Goal: Task Accomplishment & Management: Complete application form

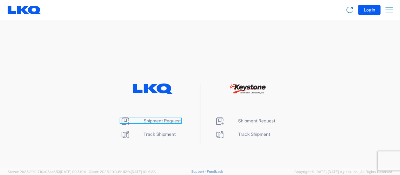
click at [159, 119] on span "Shipment Request" at bounding box center [162, 120] width 37 height 5
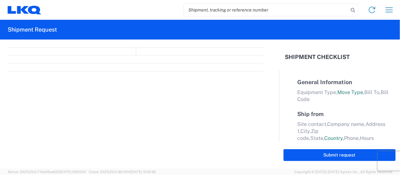
select select "FULL"
select select "LBS"
select select "IN"
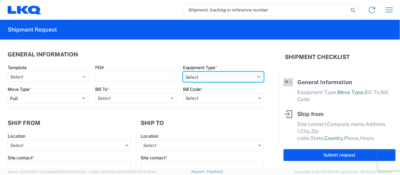
click at [235, 76] on select "Select 53’ Dry Van Flatbed Dropdeck (van) Lowboy (flatbed) Rail" at bounding box center [223, 77] width 81 height 10
select select "STDV"
click at [183, 72] on select "Select 53’ Dry Van Flatbed Dropdeck (van) Lowboy (flatbed) Rail" at bounding box center [223, 77] width 81 height 10
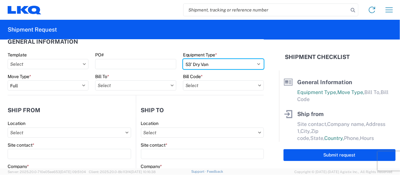
scroll to position [32, 0]
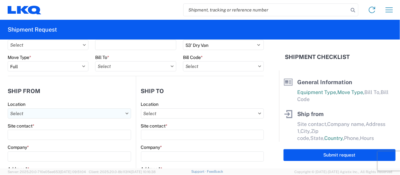
click at [76, 110] on input "text" at bounding box center [69, 113] width 123 height 10
type input "1394"
click at [60, 142] on div "1394 - Penn-Mar Depot" at bounding box center [64, 141] width 111 height 10
type input "1394 - Penn-Mar Depot"
type input "LKQ Corporation"
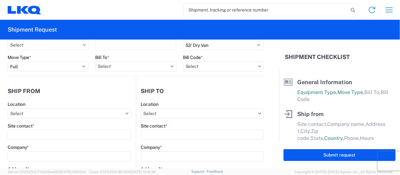
type input "4803 Hollins Ferry Rd"
type input "Halethorpe"
type input "21227"
select select "MD"
select select "US"
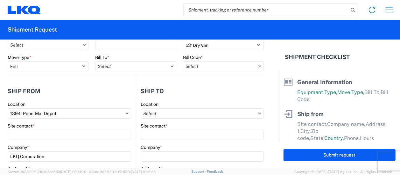
type input "07:00"
type input "17:00"
click at [182, 111] on input "text" at bounding box center [202, 113] width 123 height 10
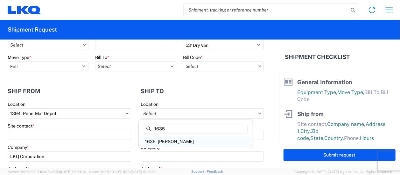
type input "1635"
click at [177, 138] on div "1635 - [PERSON_NAME]" at bounding box center [195, 141] width 111 height 10
type input "1635 - [PERSON_NAME]"
type input "[PERSON_NAME]"
type input "LKQ Corporation"
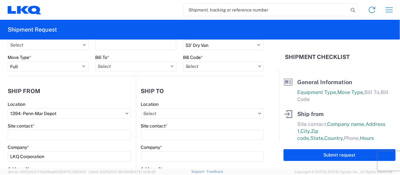
type input "[STREET_ADDRESS][PERSON_NAME]"
type input "Suite C"
type input "Alsip"
type input "60803"
type input "rebenette@lkqcorp.com"
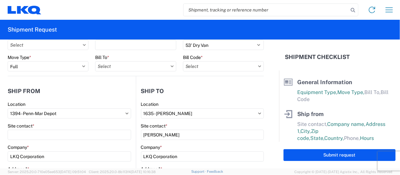
select select "IL"
select select "US"
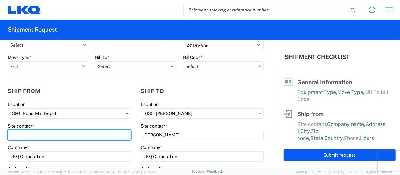
click at [64, 138] on input "Site contact *" at bounding box center [69, 135] width 123 height 10
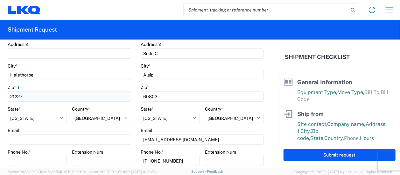
scroll to position [191, 0]
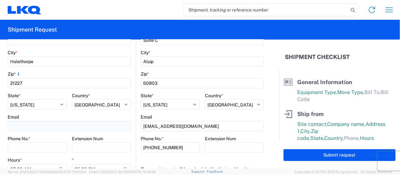
type input "Adam Beatty"
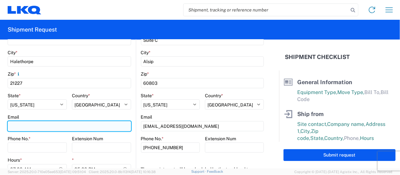
click at [50, 129] on input "Email" at bounding box center [69, 126] width 123 height 10
type input "adlbeatty@lkqcorp.com"
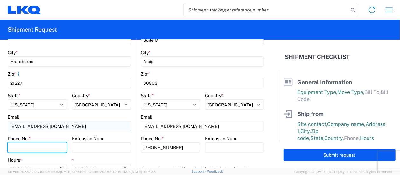
type input "4108977117"
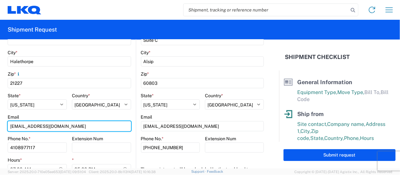
scroll to position [223, 0]
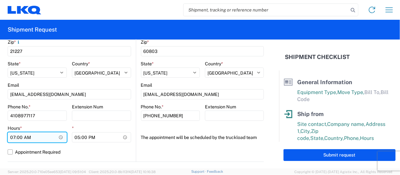
click at [61, 136] on input "07:00" at bounding box center [37, 137] width 59 height 10
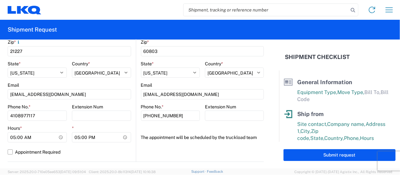
type input "05:00"
click at [143, 155] on agx-form-section "Ship to 1635 Location 1635 - Alsip - Knopf Site contact * Robert Benette Compan…" at bounding box center [200, 27] width 128 height 269
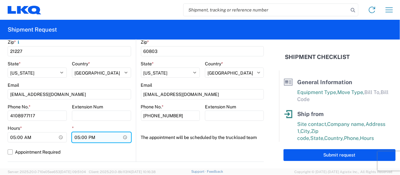
click at [123, 137] on input "17:00" at bounding box center [101, 137] width 59 height 10
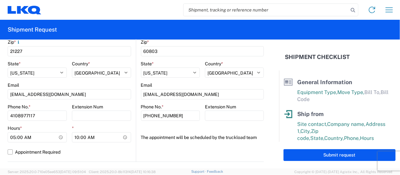
type input "10:00"
click at [153, 147] on agx-form-section "Ship to 1635 Location 1635 - Alsip - Knopf Site contact * Robert Benette Compan…" at bounding box center [200, 27] width 128 height 269
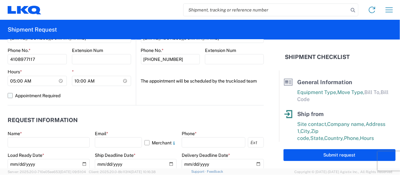
scroll to position [286, 0]
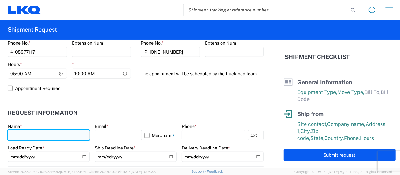
click at [65, 138] on input "text" at bounding box center [49, 135] width 82 height 10
type input "adam l beatty"
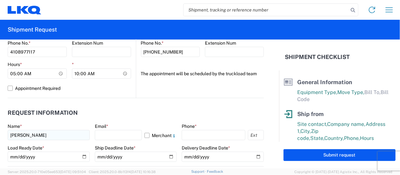
select select "MD"
type input "adlbeatty@lkqcorp.com"
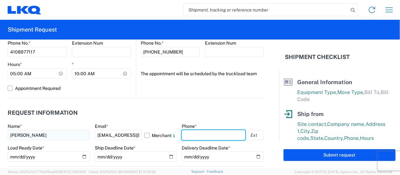
type input "4108977117"
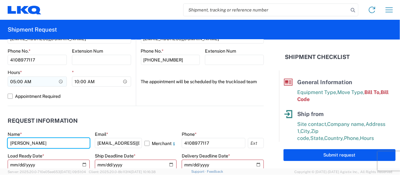
scroll to position [294, 0]
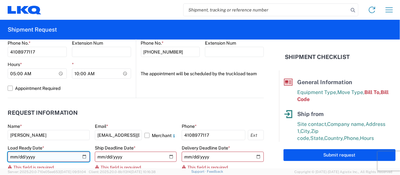
click at [85, 155] on input "date" at bounding box center [49, 156] width 82 height 10
type input "2025-10-01"
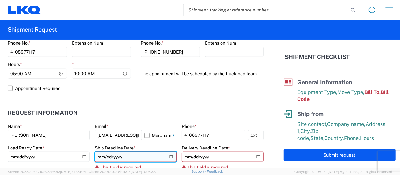
click at [170, 156] on input "date" at bounding box center [136, 156] width 82 height 10
type input "2025-10-02"
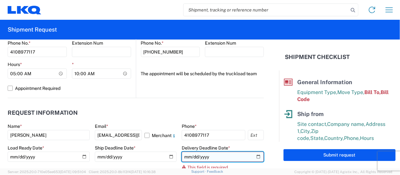
click at [255, 158] on input "date" at bounding box center [223, 156] width 82 height 10
type input "2025-10-03"
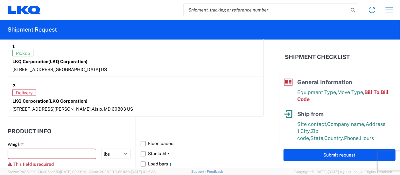
scroll to position [581, 0]
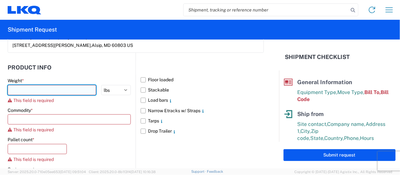
drag, startPoint x: 70, startPoint y: 91, endPoint x: 74, endPoint y: 89, distance: 4.3
click at [73, 90] on input "number" at bounding box center [52, 90] width 88 height 10
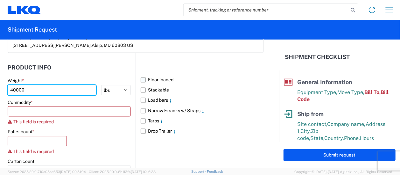
type input "40000"
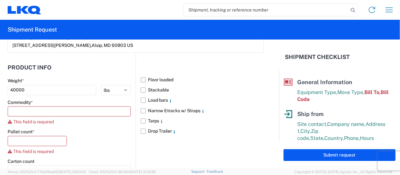
click at [141, 80] on label "Floor loaded" at bounding box center [202, 80] width 123 height 10
click at [0, 0] on input "Floor loaded" at bounding box center [0, 0] width 0 height 0
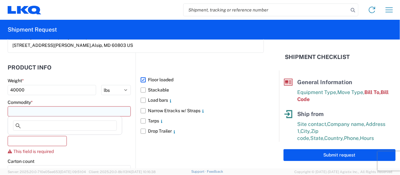
click at [51, 113] on input at bounding box center [69, 111] width 123 height 10
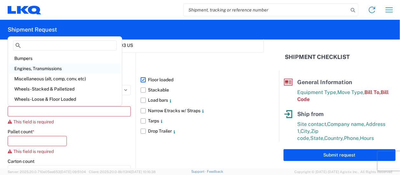
click at [38, 68] on div "Engines, Transmissions" at bounding box center [64, 68] width 111 height 10
type input "Engines, Transmissions"
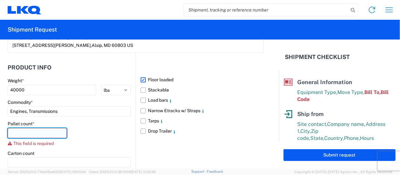
click at [25, 132] on input "number" at bounding box center [37, 133] width 59 height 10
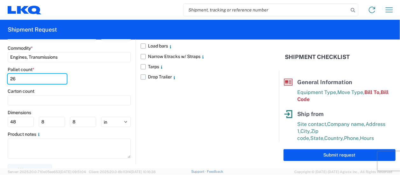
scroll to position [641, 0]
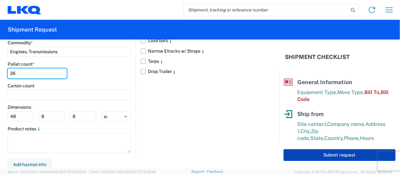
type input "26"
click at [318, 154] on button "Submit request" at bounding box center [340, 155] width 112 height 12
select select "MD"
select select "US"
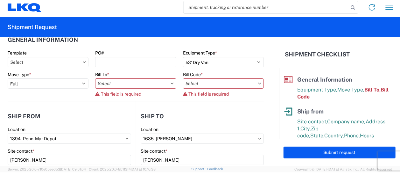
scroll to position [4, 0]
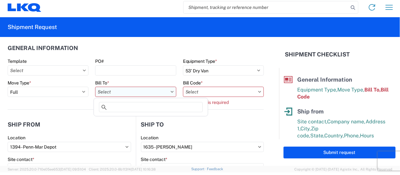
click at [168, 94] on input "text" at bounding box center [135, 92] width 81 height 10
type input "1760"
click at [132, 120] on div "1760 - LKQ Best Core" at bounding box center [150, 120] width 111 height 10
type input "1760 - LKQ Best Core"
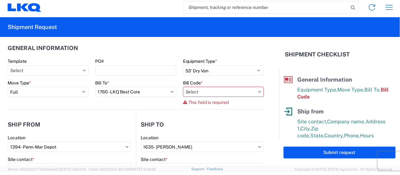
click at [258, 91] on icon at bounding box center [259, 92] width 3 height 2
click at [209, 91] on input "text" at bounding box center [223, 92] width 81 height 10
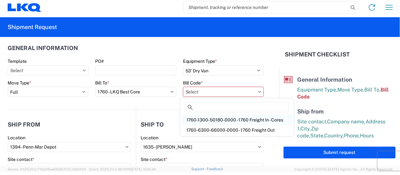
click at [251, 121] on div "1760-1300-50180-0000 - 1760 Freight In - Cores" at bounding box center [236, 120] width 111 height 10
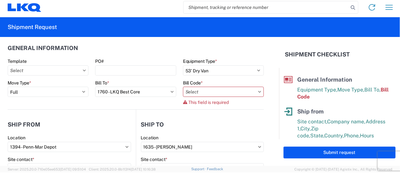
type input "1760-1300-50180-0000 - 1760 Freight In - Cores"
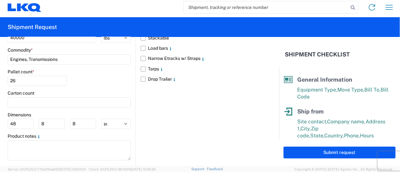
scroll to position [633, 0]
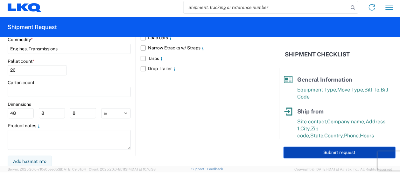
click at [307, 154] on button "Submit request" at bounding box center [340, 152] width 112 height 12
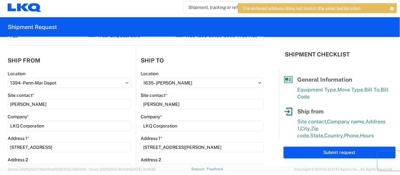
scroll to position [0, 0]
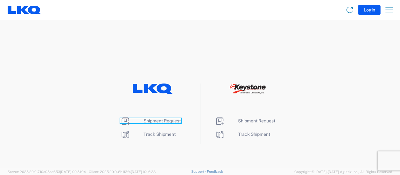
click at [169, 122] on span "Shipment Request" at bounding box center [162, 120] width 37 height 5
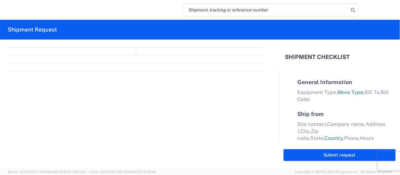
select select "FULL"
select select "LBS"
select select "IN"
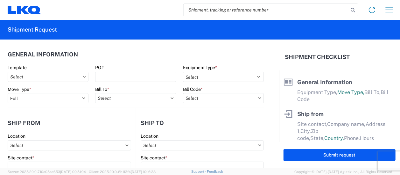
click at [213, 70] on div "Equipment Type * Select 53’ Dry Van Flatbed Dropdeck (van) Lowboy (flatbed) Rail" at bounding box center [223, 73] width 81 height 17
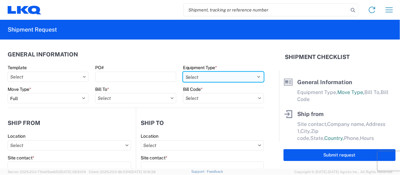
click at [214, 74] on select "Select 53’ Dry Van Flatbed Dropdeck (van) Lowboy (flatbed) Rail" at bounding box center [223, 77] width 81 height 10
select select "STDV"
click at [183, 72] on select "Select 53’ Dry Van Flatbed Dropdeck (van) Lowboy (flatbed) Rail" at bounding box center [223, 77] width 81 height 10
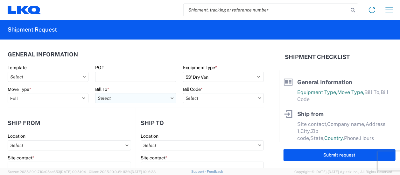
click at [126, 95] on input "text" at bounding box center [135, 98] width 81 height 10
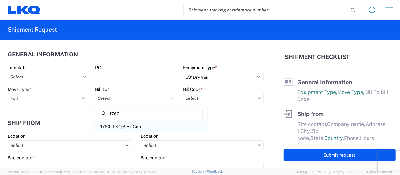
type input "1760"
click at [129, 126] on div "1760 - LKQ Best Core" at bounding box center [150, 126] width 111 height 10
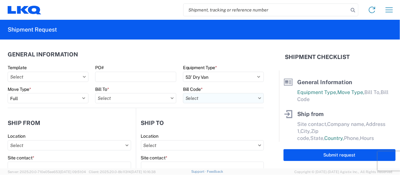
type input "1760 - LKQ Best Core"
click at [258, 97] on icon at bounding box center [259, 98] width 3 height 2
click at [227, 100] on input "text" at bounding box center [223, 98] width 81 height 10
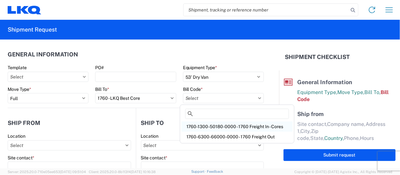
click at [220, 126] on div "1760-1300-50180-0000 - 1760 Freight In - Cores" at bounding box center [236, 126] width 111 height 10
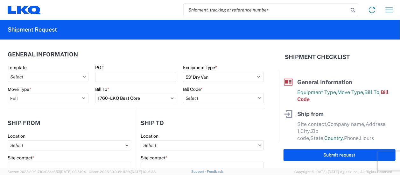
type input "1760-1300-50180-0000 - 1760 Freight In - Cores"
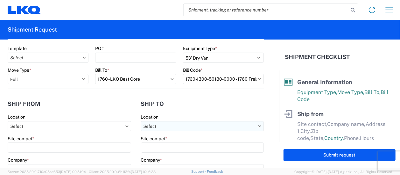
scroll to position [32, 0]
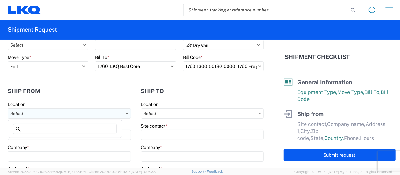
click at [86, 116] on input "text" at bounding box center [69, 113] width 123 height 10
type input "1394"
click at [57, 142] on div "1394 - Penn-Mar Depot" at bounding box center [64, 141] width 111 height 10
type input "1394 - Penn-Mar Depot"
type input "LKQ Corporation"
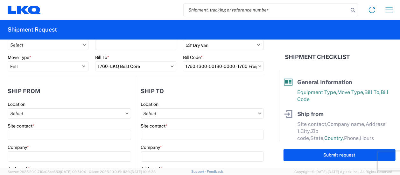
type input "[STREET_ADDRESS]"
type input "Halethorpe"
type input "21227"
select select "MD"
select select "US"
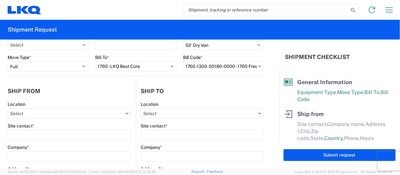
type input "07:00"
type input "17:00"
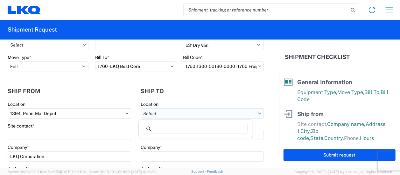
click at [168, 110] on input "text" at bounding box center [202, 113] width 123 height 10
type input "1635"
click at [170, 142] on div "1635 - Alsip - Knopf" at bounding box center [195, 141] width 111 height 10
type input "1635 - Alsip - Knopf"
type input "Robert Benette"
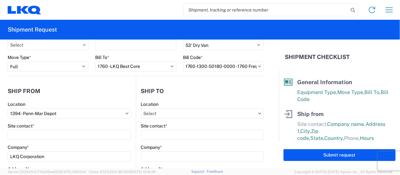
type input "LKQ Corporation"
type input "11800 S. Austin Ave."
type input "Suite C"
type input "Alsip"
type input "60803"
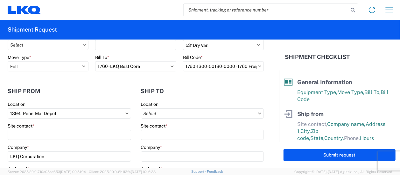
type input "rebenette@lkqcorp.com"
select select "IL"
select select "US"
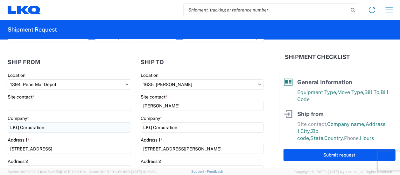
scroll to position [64, 0]
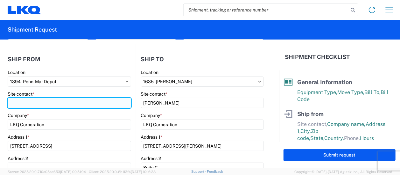
click at [72, 102] on input "Site contact *" at bounding box center [69, 103] width 123 height 10
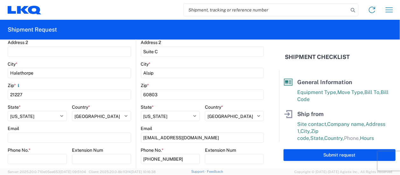
scroll to position [191, 0]
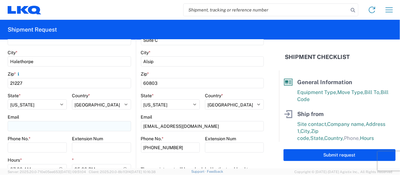
type input "Adam Beatty"
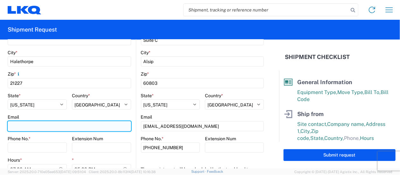
click at [70, 125] on input "Email" at bounding box center [69, 126] width 123 height 10
type input "adlbeatty@lkqcorp.com"
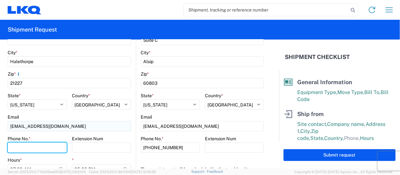
type input "4108977117"
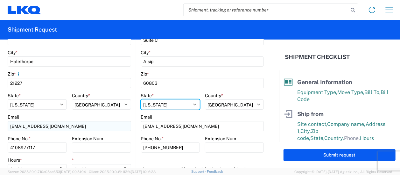
select select "MD"
type input "adam l beatty"
type input "adlbeatty@lkqcorp.com"
type input "4108977117"
type input "2025-10-01"
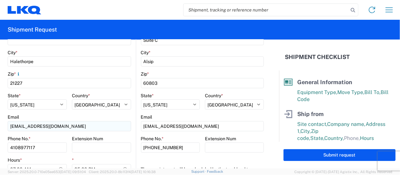
type input "2025-10-02"
type input "2025-10-03"
type input "40000"
type input "26"
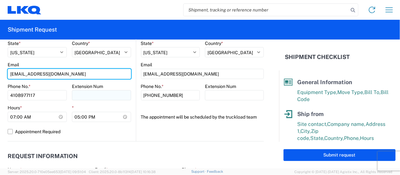
scroll to position [255, 0]
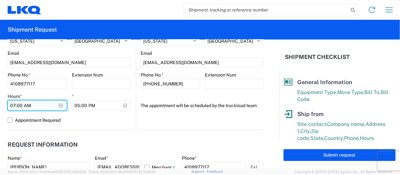
click at [62, 104] on input "07:00" at bounding box center [37, 105] width 59 height 10
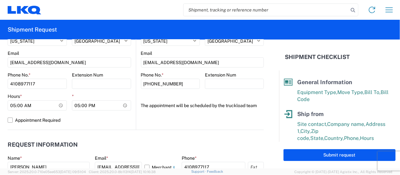
type input "05:00"
click at [124, 145] on header "Request Information" at bounding box center [136, 144] width 256 height 14
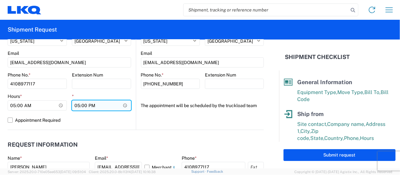
click at [123, 108] on input "17:00" at bounding box center [101, 105] width 59 height 10
type input "10:00"
click at [125, 151] on header "Request Information" at bounding box center [136, 144] width 256 height 14
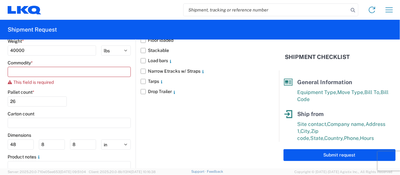
scroll to position [573, 0]
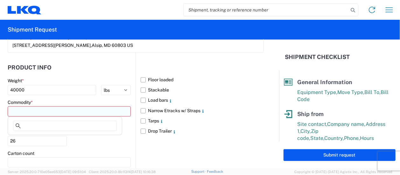
click at [100, 111] on input at bounding box center [69, 111] width 123 height 10
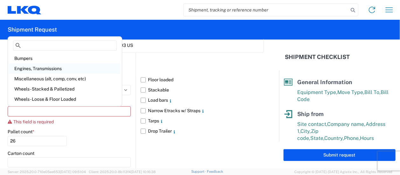
click at [52, 68] on div "Engines, Transmissions" at bounding box center [64, 68] width 111 height 10
type input "Engines, Transmissions"
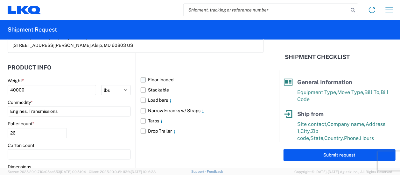
click at [142, 77] on label "Floor loaded" at bounding box center [202, 80] width 123 height 10
click at [0, 0] on input "Floor loaded" at bounding box center [0, 0] width 0 height 0
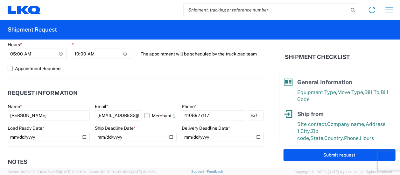
scroll to position [314, 0]
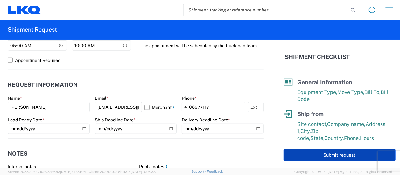
click at [299, 156] on button "Submit request" at bounding box center [340, 155] width 112 height 12
select select "US"
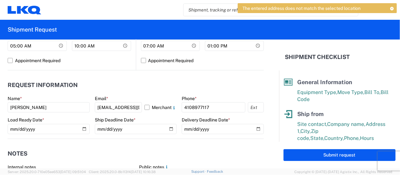
click at [294, 9] on span "The entered address does not match the selected location" at bounding box center [301, 8] width 118 height 6
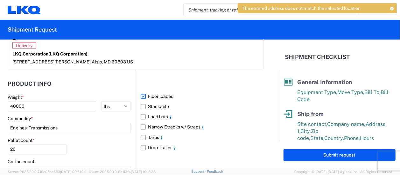
scroll to position [633, 0]
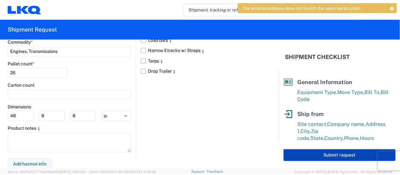
click at [331, 155] on button "Submit request" at bounding box center [340, 155] width 112 height 12
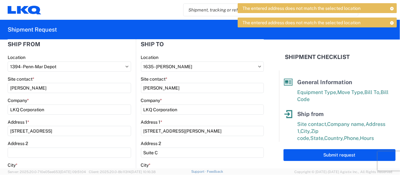
scroll to position [92, 0]
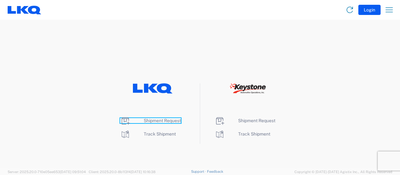
click at [170, 121] on span "Shipment Request" at bounding box center [162, 120] width 37 height 5
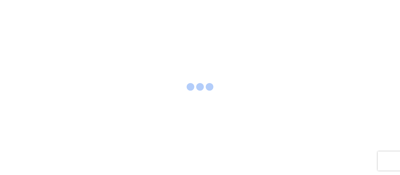
select select "FULL"
select select "LBS"
select select "IN"
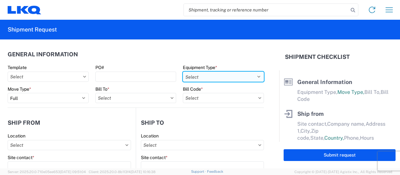
click at [252, 78] on select "Select 53’ Dry Van Flatbed Dropdeck (van) Lowboy (flatbed) Rail" at bounding box center [223, 77] width 81 height 10
select select "STDV"
click at [183, 72] on select "Select 53’ Dry Van Flatbed Dropdeck (van) Lowboy (flatbed) Rail" at bounding box center [223, 77] width 81 height 10
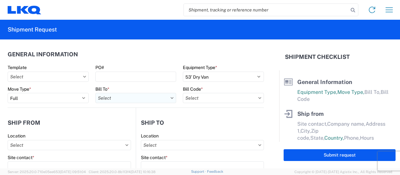
click at [117, 99] on input "text" at bounding box center [135, 98] width 81 height 10
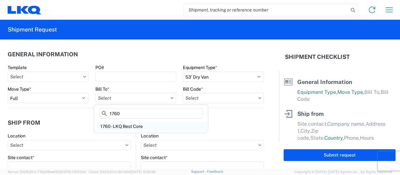
type input "1760"
click at [131, 126] on div "1760 - LKQ Best Core" at bounding box center [150, 126] width 111 height 10
type input "1760 - LKQ Best Core"
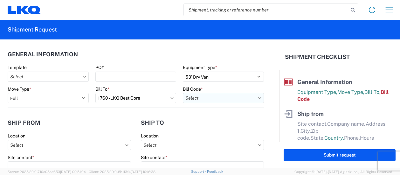
click at [220, 94] on input "text" at bounding box center [223, 98] width 81 height 10
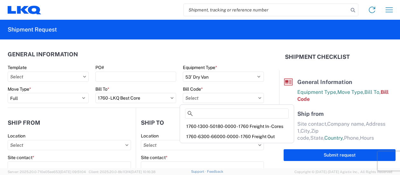
click at [266, 128] on div "1760-1300-50180-0000 - 1760 Freight In - Cores" at bounding box center [236, 126] width 111 height 10
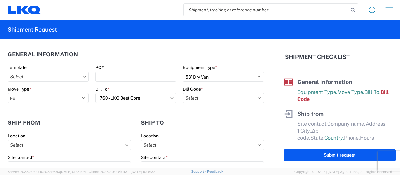
type input "1760-1300-50180-0000 - 1760 Freight In - Cores"
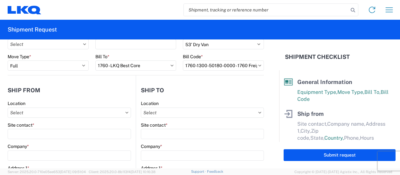
scroll to position [64, 0]
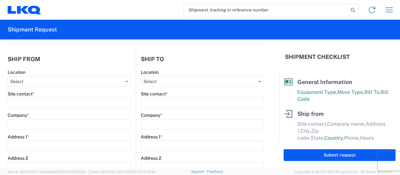
click at [126, 81] on icon at bounding box center [127, 82] width 3 height 2
click at [117, 80] on input "text" at bounding box center [69, 81] width 123 height 10
type input "1394"
click at [47, 109] on div "1394 - Penn-Mar Depot" at bounding box center [64, 109] width 111 height 10
type input "1394 - Penn-Mar Depot"
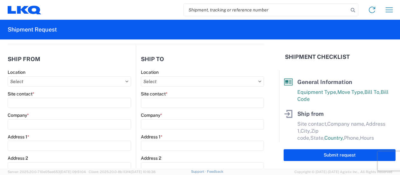
type input "LKQ Corporation"
type input "[STREET_ADDRESS]"
type input "Halethorpe"
type input "21227"
select select "MD"
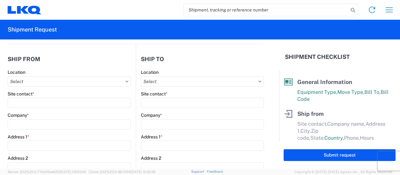
select select "US"
type input "07:00"
type input "17:00"
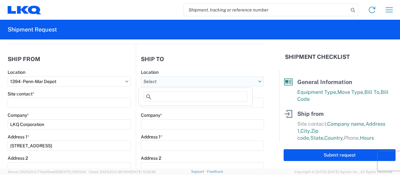
click at [162, 81] on input "text" at bounding box center [202, 81] width 123 height 10
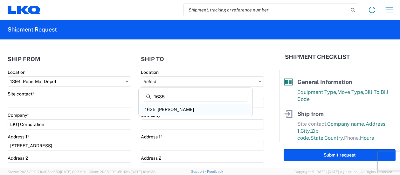
type input "1635"
click at [179, 110] on div "1635 - [PERSON_NAME]" at bounding box center [195, 109] width 111 height 10
type input "1635 - [PERSON_NAME]"
type input "[PERSON_NAME]"
type input "LKQ Corporation"
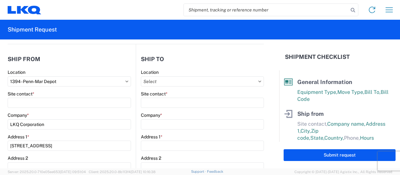
type input "[STREET_ADDRESS][PERSON_NAME]"
type input "Suite C"
type input "Alsip"
type input "60803"
type input "[EMAIL_ADDRESS][DOMAIN_NAME]"
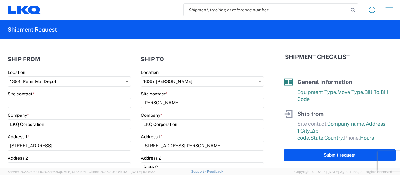
select select "IL"
select select "US"
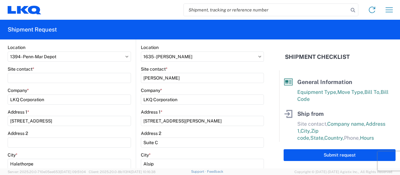
scroll to position [95, 0]
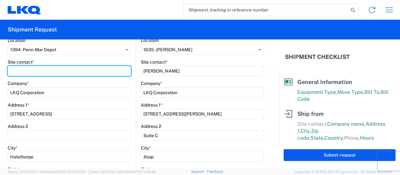
click at [40, 72] on input "Site contact *" at bounding box center [69, 71] width 123 height 10
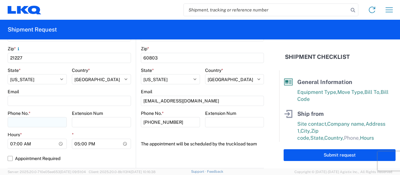
scroll to position [223, 0]
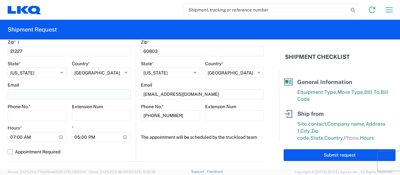
type input "[PERSON_NAME]"
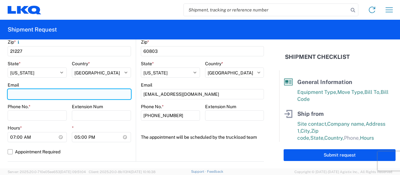
click at [43, 95] on input "Email" at bounding box center [69, 94] width 123 height 10
type input "[EMAIL_ADDRESS][DOMAIN_NAME]"
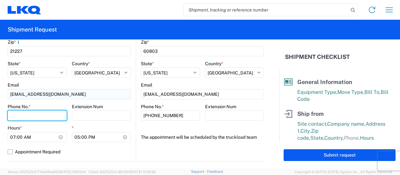
type input "4108977117"
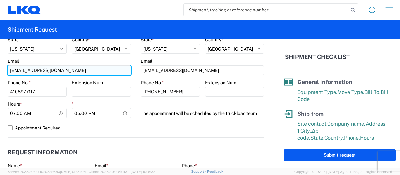
scroll to position [255, 0]
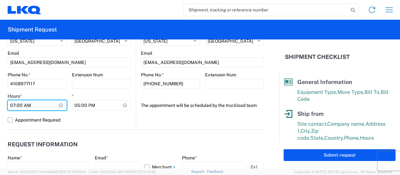
click at [59, 106] on input "07:00" at bounding box center [37, 105] width 59 height 10
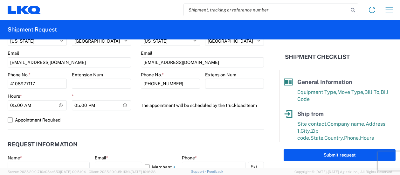
type input "05:00"
click at [91, 136] on agx-request-info "Request Information Name * Email * Merchant Phone * Load Ready Date * Ship Dead…" at bounding box center [136, 164] width 256 height 68
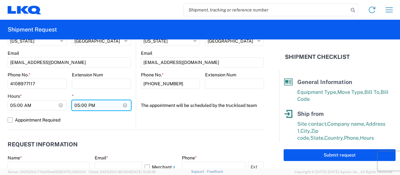
click at [122, 102] on input "17:00" at bounding box center [101, 105] width 59 height 10
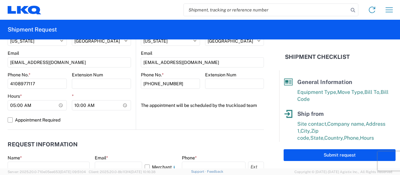
type input "10:00"
click at [147, 137] on header "Request Information" at bounding box center [136, 144] width 256 height 14
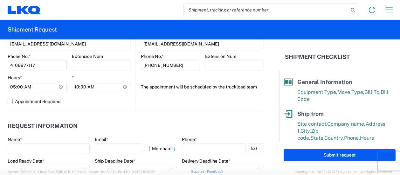
scroll to position [286, 0]
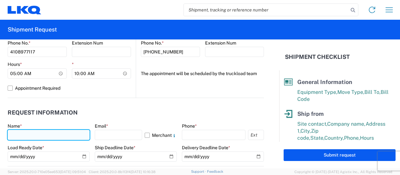
click at [69, 135] on input "text" at bounding box center [49, 135] width 82 height 10
type input "Adan Beatty"
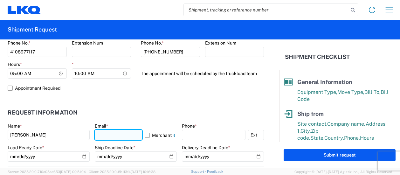
click at [117, 135] on input "text" at bounding box center [118, 135] width 47 height 10
type input "[EMAIL_ADDRESS][DOMAIN_NAME]"
select select "MD"
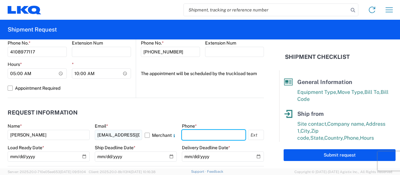
type input "4108977117"
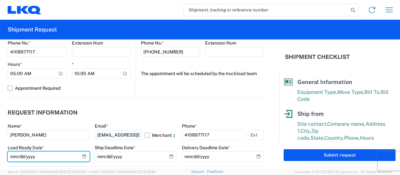
type input "[DATE]"
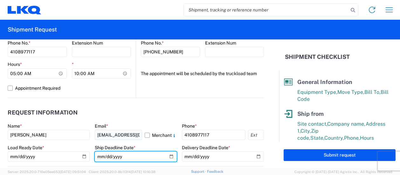
type input "[DATE]"
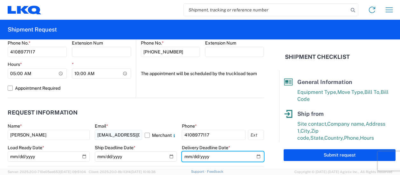
type input "[DATE]"
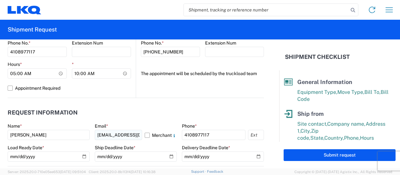
type input "40000"
type input "26"
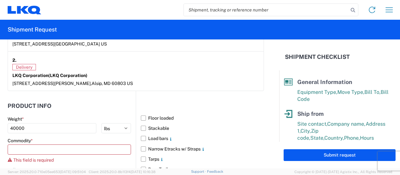
scroll to position [541, 0]
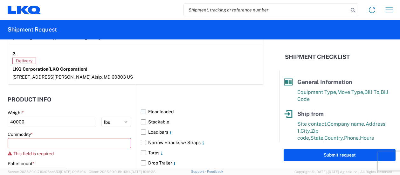
click at [141, 112] on label "Floor loaded" at bounding box center [202, 112] width 123 height 10
click at [0, 0] on input "Floor loaded" at bounding box center [0, 0] width 0 height 0
click at [90, 140] on input at bounding box center [69, 143] width 123 height 10
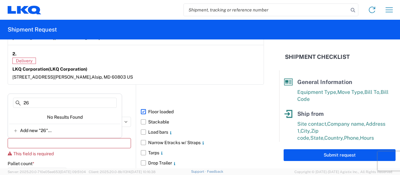
type input "26"
click at [155, 92] on header at bounding box center [200, 99] width 128 height 14
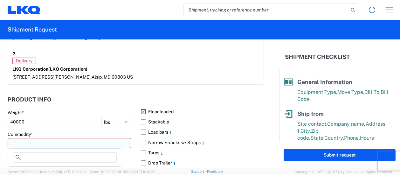
click at [52, 140] on input at bounding box center [69, 143] width 123 height 10
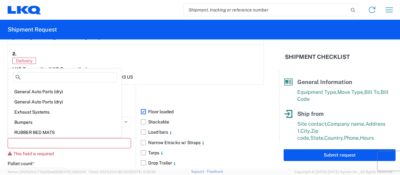
scroll to position [0, 0]
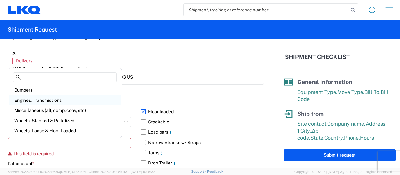
click at [55, 99] on div "Engines, Transmissions" at bounding box center [64, 100] width 111 height 10
type input "Engines, Transmissions"
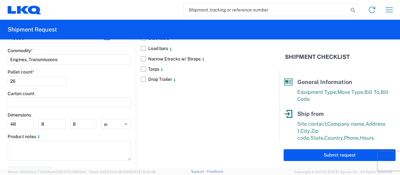
scroll to position [632, 0]
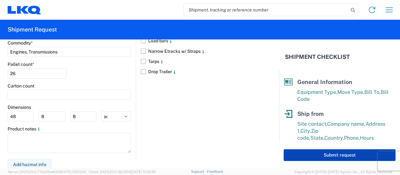
click at [331, 157] on button "Submit request" at bounding box center [340, 155] width 112 height 12
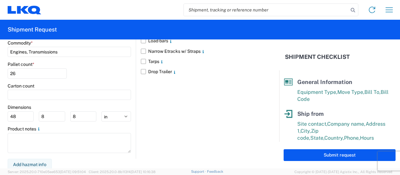
select select "US"
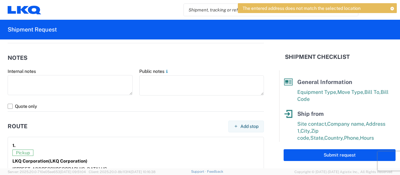
scroll to position [314, 0]
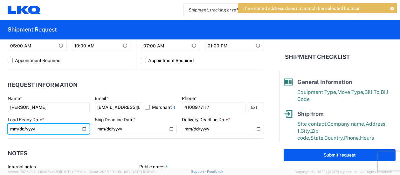
click at [82, 130] on input "[DATE]" at bounding box center [49, 129] width 82 height 10
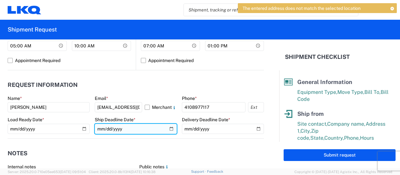
click at [168, 128] on input "[DATE]" at bounding box center [136, 129] width 82 height 10
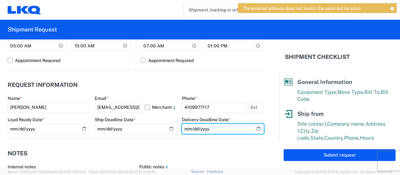
click at [255, 127] on input "[DATE]" at bounding box center [223, 129] width 82 height 10
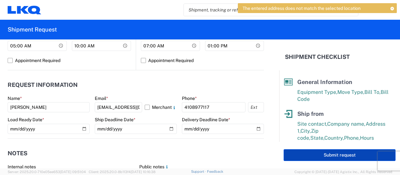
click at [308, 153] on button "Submit request" at bounding box center [340, 155] width 112 height 12
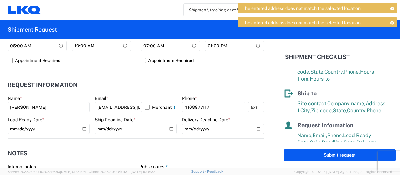
scroll to position [0, 0]
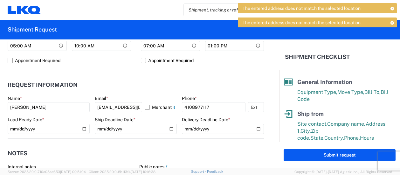
click at [339, 25] on span "The entered address does not match the selected location" at bounding box center [302, 23] width 118 height 6
click at [340, 24] on span "The entered address does not match the selected location" at bounding box center [302, 23] width 118 height 6
drag, startPoint x: 340, startPoint y: 24, endPoint x: 391, endPoint y: 68, distance: 67.3
click at [391, 68] on agx-form-checklist "Shipment Checklist General Information Equipment Type, Move Type, Bill To, Bill…" at bounding box center [339, 103] width 121 height 129
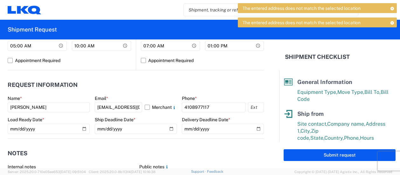
click at [392, 20] on div "The entered address does not match the selected location" at bounding box center [317, 23] width 159 height 10
click at [392, 21] on icon at bounding box center [392, 23] width 4 height 4
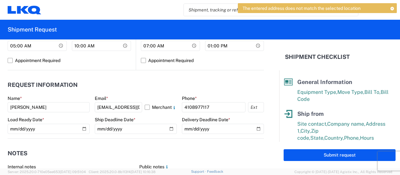
click at [393, 6] on div "The entered address does not match the selected location" at bounding box center [317, 8] width 159 height 10
click at [393, 7] on icon at bounding box center [392, 9] width 4 height 4
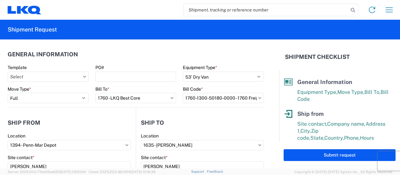
click at [83, 76] on icon at bounding box center [84, 77] width 3 height 2
click at [78, 74] on input "text" at bounding box center [48, 77] width 81 height 10
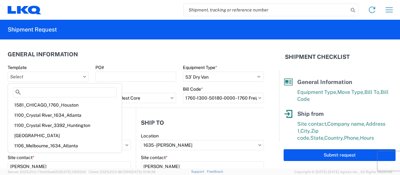
click at [96, 49] on header "General Information" at bounding box center [136, 54] width 256 height 14
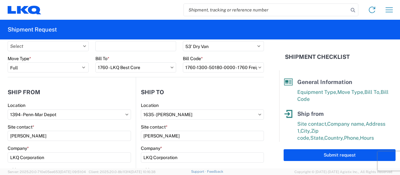
scroll to position [64, 0]
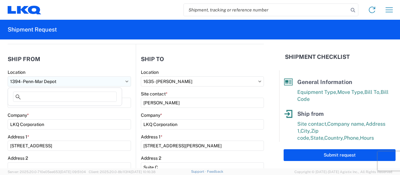
click at [90, 82] on input "1394 - Penn-Mar Depot" at bounding box center [69, 81] width 123 height 10
type input "1394"
click at [68, 108] on div "1394 - Penn-Mar Depot" at bounding box center [64, 109] width 111 height 10
select select "MD"
type input "07:00"
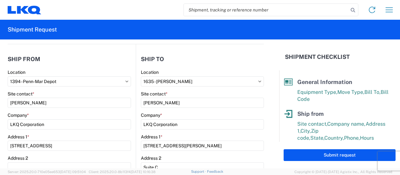
type input "17:00"
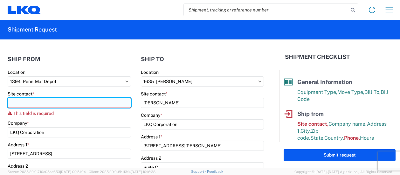
click at [55, 105] on input "Site contact *" at bounding box center [69, 103] width 123 height 10
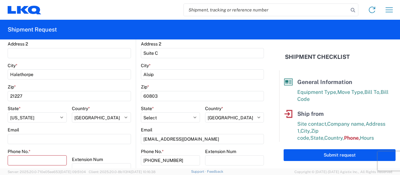
scroll to position [191, 0]
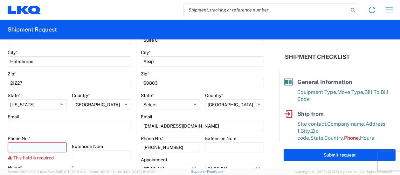
type input "[PERSON_NAME]"
click at [45, 148] on input "Phone No. *" at bounding box center [37, 147] width 59 height 10
type input "4108977117"
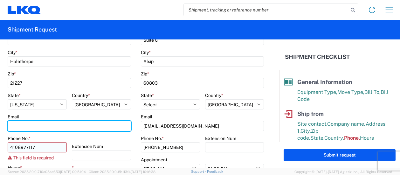
type input "[EMAIL_ADDRESS][DOMAIN_NAME]"
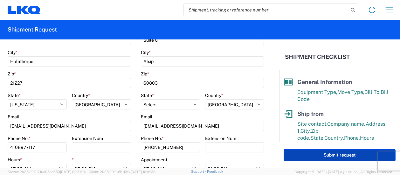
click at [338, 158] on button "Submit request" at bounding box center [340, 155] width 112 height 12
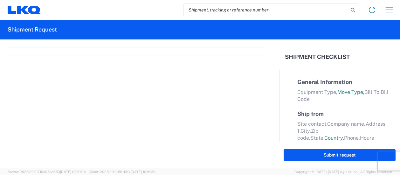
select select "FULL"
select select "US"
select select "LBS"
select select "IN"
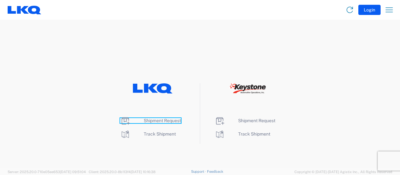
click at [158, 121] on span "Shipment Request" at bounding box center [162, 120] width 37 height 5
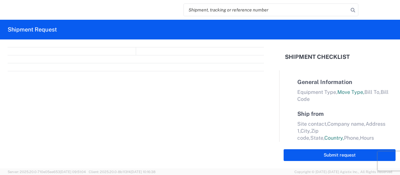
select select "FULL"
select select "LBS"
select select "IN"
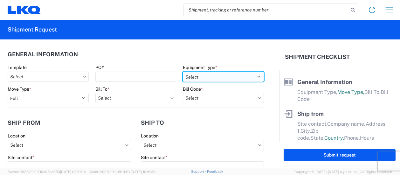
click at [200, 78] on select "Select 53’ Dry Van Flatbed Dropdeck (van) Lowboy (flatbed) Rail" at bounding box center [223, 77] width 81 height 10
select select "STDV"
click at [183, 72] on select "Select 53’ Dry Van Flatbed Dropdeck (van) Lowboy (flatbed) Rail" at bounding box center [223, 77] width 81 height 10
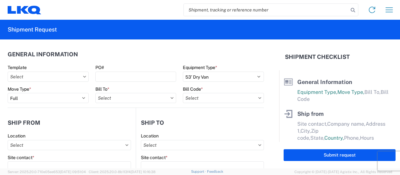
click at [171, 98] on icon at bounding box center [172, 98] width 3 height 2
click at [151, 98] on input "text" at bounding box center [135, 98] width 81 height 10
type input "1760"
click at [150, 130] on div "1760 - LKQ Best Core" at bounding box center [150, 126] width 111 height 10
type input "1760 - LKQ Best Core"
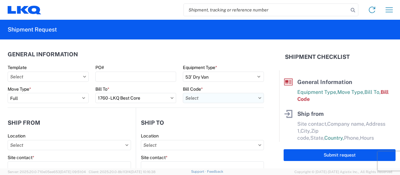
click at [254, 100] on input "text" at bounding box center [223, 98] width 81 height 10
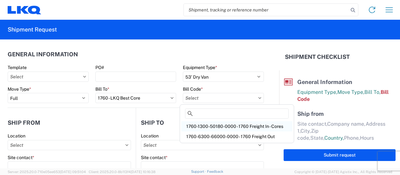
click at [223, 125] on div "1760-1300-50180-0000 - 1760 Freight In - Cores" at bounding box center [236, 126] width 111 height 10
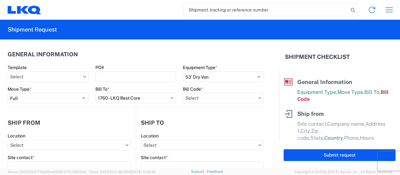
type input "1760-1300-50180-0000 - 1760 Freight In - Cores"
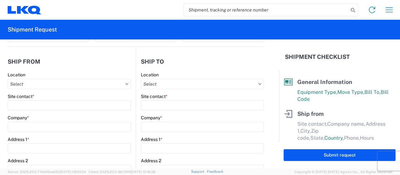
scroll to position [64, 0]
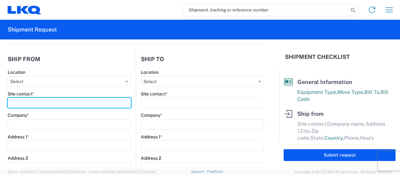
click at [80, 105] on input "Site contact *" at bounding box center [69, 103] width 123 height 10
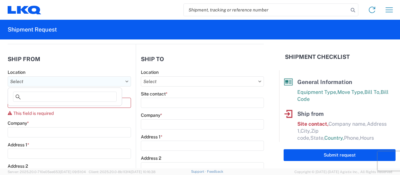
click at [84, 80] on input "text" at bounding box center [69, 81] width 123 height 10
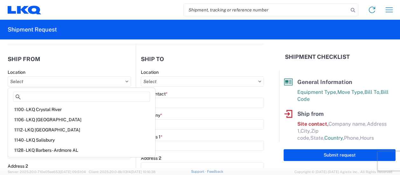
click at [92, 57] on header "Ship from" at bounding box center [72, 59] width 128 height 14
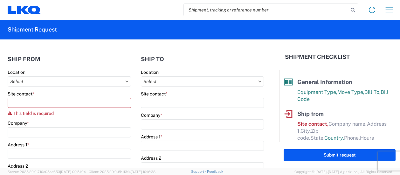
click at [94, 89] on agx-form-control-wrapper-v2 "Location" at bounding box center [69, 80] width 123 height 22
click at [90, 85] on input "text" at bounding box center [69, 81] width 123 height 10
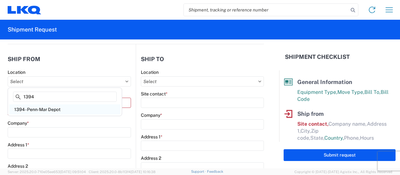
type input "1394"
click at [58, 110] on div "1394 - Penn-Mar Depot" at bounding box center [64, 109] width 111 height 10
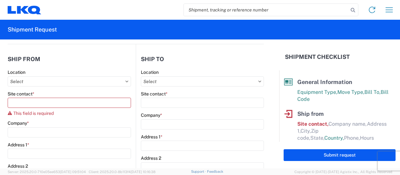
type input "1394 - Penn-Mar Depot"
type input "LKQ Corporation"
type input "[STREET_ADDRESS]"
type input "Halethorpe"
type input "21227"
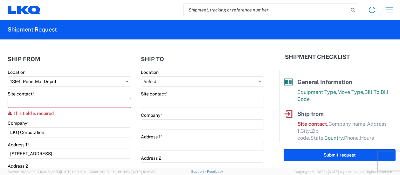
select select "MD"
select select "US"
type input "07:00"
type input "17:00"
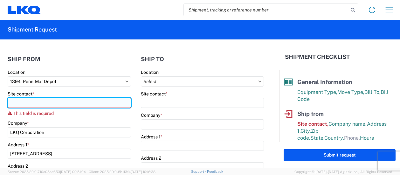
click at [52, 101] on input "Site contact *" at bounding box center [69, 103] width 123 height 10
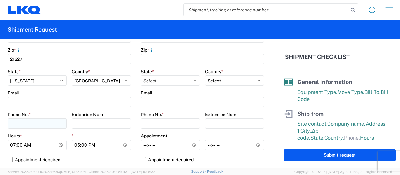
scroll to position [223, 0]
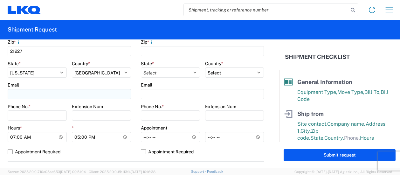
type input "[PERSON_NAME]"
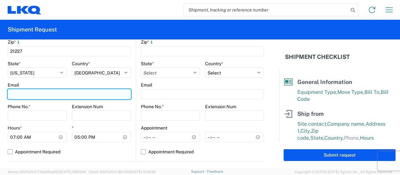
click at [27, 92] on input "Email" at bounding box center [69, 94] width 123 height 10
type input "[EMAIL_ADDRESS][DOMAIN_NAME]"
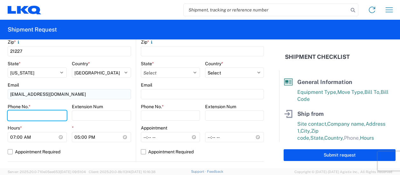
type input "4108977117"
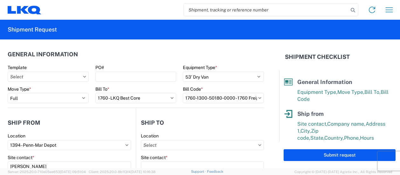
scroll to position [32, 0]
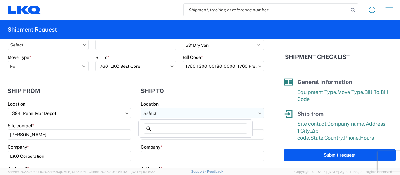
click at [164, 111] on input "text" at bounding box center [202, 113] width 123 height 10
type input "1635"
click at [172, 142] on div "1635 - [PERSON_NAME]" at bounding box center [195, 141] width 111 height 10
type input "1635 - [PERSON_NAME]"
type input "[PERSON_NAME]"
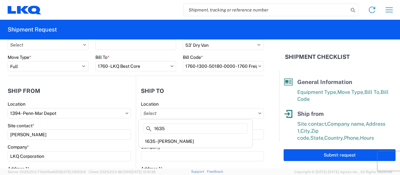
type input "LKQ Corporation"
type input "[STREET_ADDRESS][PERSON_NAME]"
type input "Suite C"
type input "Alsip"
type input "60803"
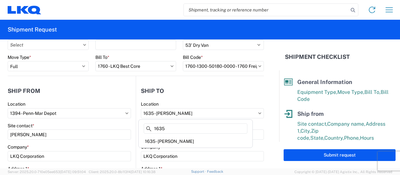
type input "[EMAIL_ADDRESS][DOMAIN_NAME]"
select select "US"
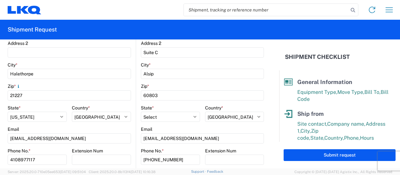
scroll to position [223, 0]
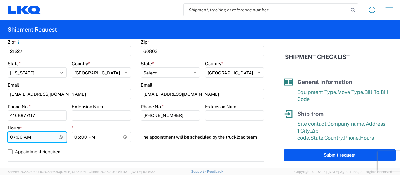
click at [58, 138] on input "07:00" at bounding box center [37, 137] width 59 height 10
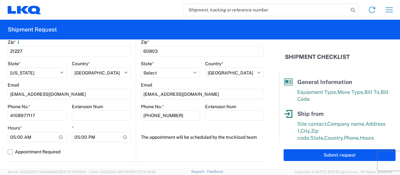
type input "05:00"
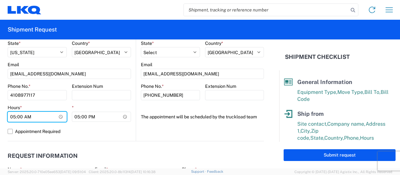
scroll to position [255, 0]
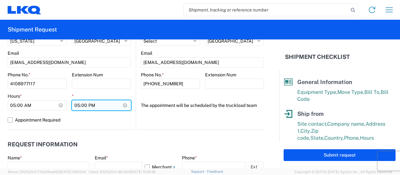
click at [124, 105] on input "17:00" at bounding box center [101, 105] width 59 height 10
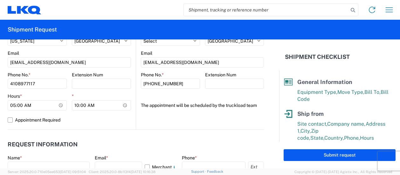
type input "10:00"
click at [145, 138] on header "Request Information" at bounding box center [136, 144] width 256 height 14
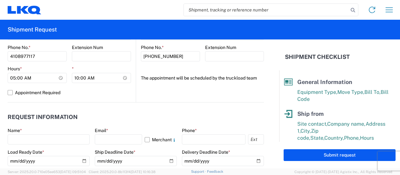
scroll to position [318, 0]
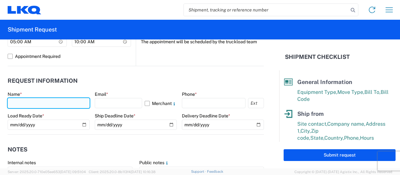
click at [73, 105] on input "text" at bounding box center [49, 103] width 82 height 10
type input "[PERSON_NAME]"
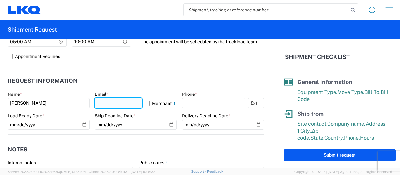
click at [111, 102] on input "text" at bounding box center [118, 103] width 47 height 10
type input "[EMAIL_ADDRESS][DOMAIN_NAME]"
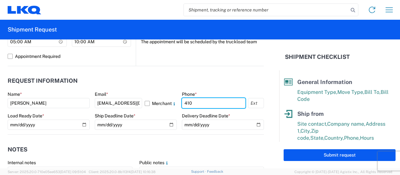
type input "4108977117"
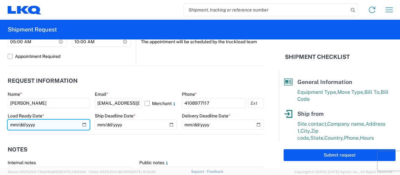
click at [85, 123] on input "date" at bounding box center [49, 125] width 82 height 10
type input "[DATE]"
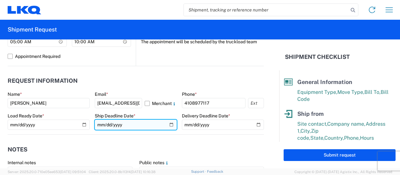
click at [169, 126] on input "date" at bounding box center [136, 125] width 82 height 10
type input "[DATE]"
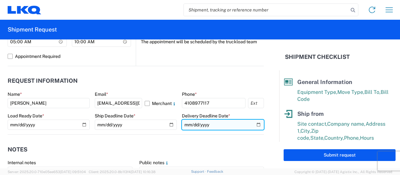
click at [253, 123] on input "date" at bounding box center [223, 125] width 82 height 10
type input "[DATE]"
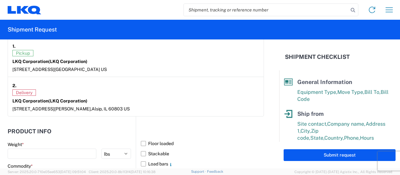
scroll to position [541, 0]
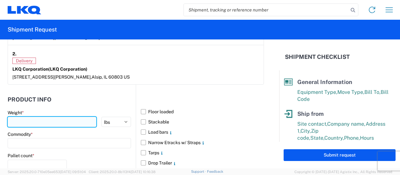
click at [80, 119] on input "number" at bounding box center [52, 122] width 89 height 10
type input "40000"
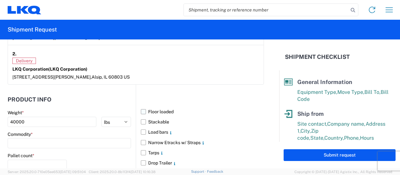
click at [141, 109] on label "Floor loaded" at bounding box center [202, 112] width 123 height 10
click at [0, 0] on input "Floor loaded" at bounding box center [0, 0] width 0 height 0
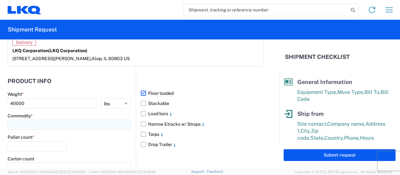
scroll to position [573, 0]
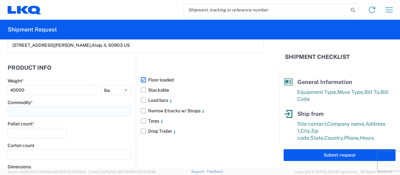
click at [96, 107] on input at bounding box center [69, 111] width 123 height 10
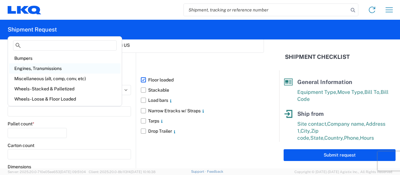
click at [53, 67] on div "Engines, Transmissions" at bounding box center [64, 68] width 111 height 10
type input "Engines, Transmissions"
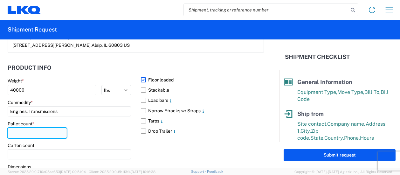
click at [25, 135] on input "number" at bounding box center [37, 133] width 59 height 10
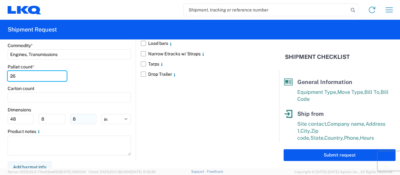
scroll to position [632, 0]
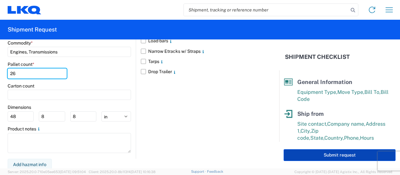
type input "26"
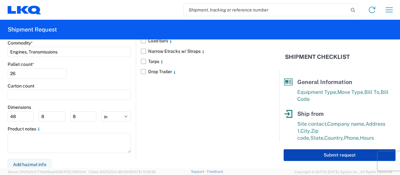
click at [365, 151] on button "Submit request" at bounding box center [340, 155] width 112 height 12
select select "US"
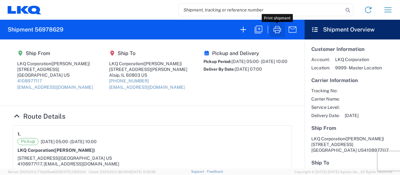
click at [276, 30] on icon "button" at bounding box center [278, 29] width 8 height 7
